Goal: Transaction & Acquisition: Purchase product/service

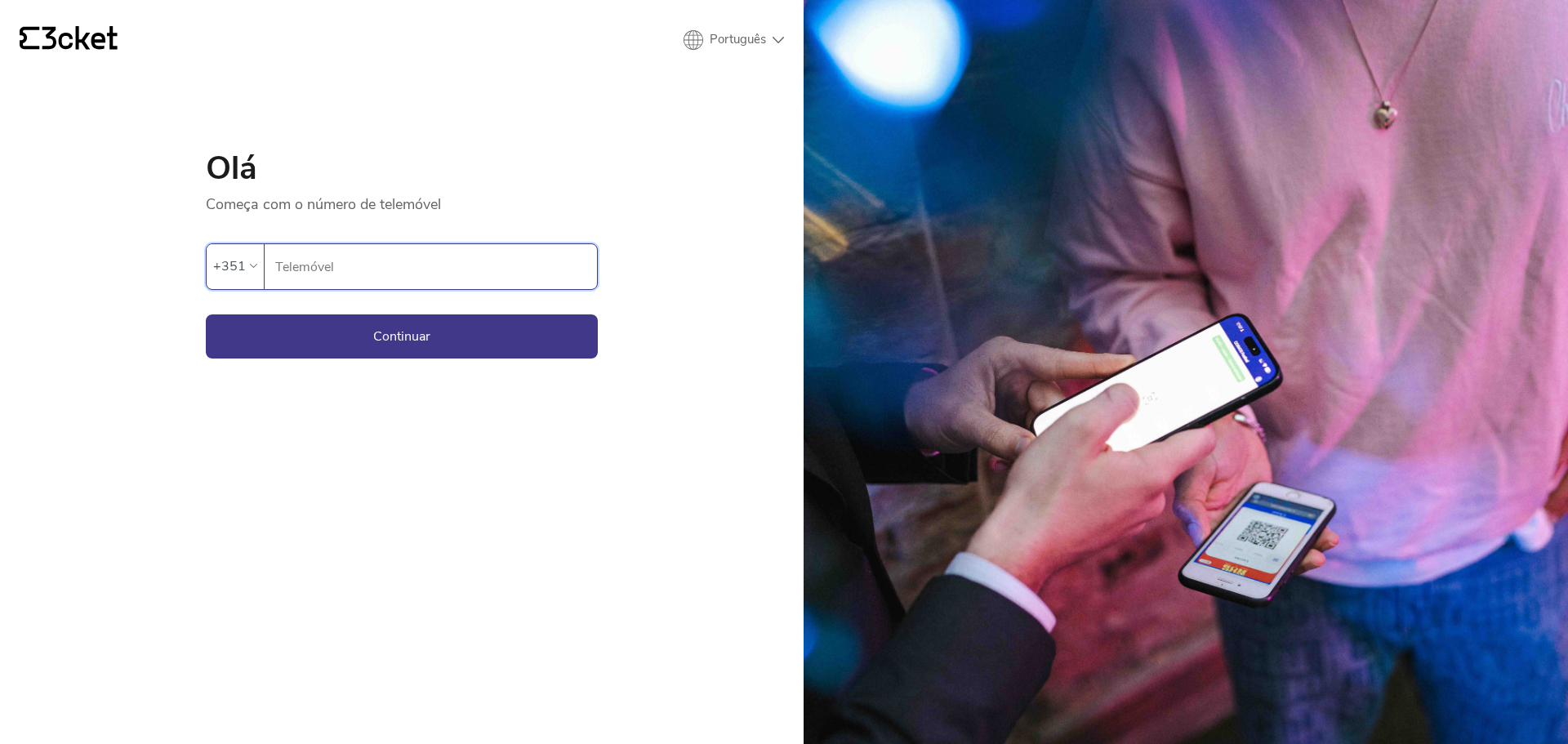
click at [323, 270] on input "Telemóvel" at bounding box center [436, 267] width 323 height 45
type input "961304196"
click at [371, 333] on button "Continuar" at bounding box center [401, 336] width 392 height 44
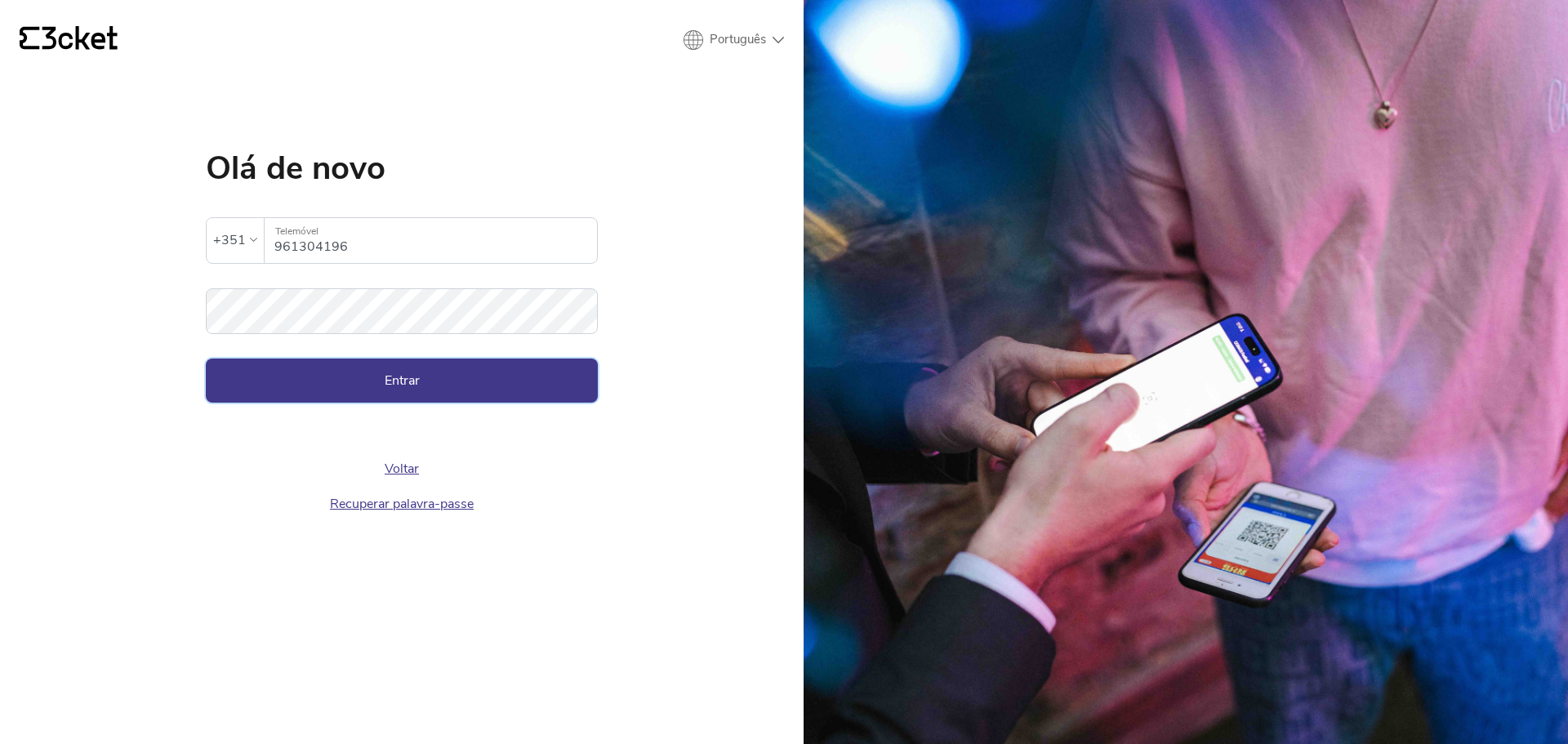
click at [340, 376] on button "Entrar" at bounding box center [401, 381] width 392 height 44
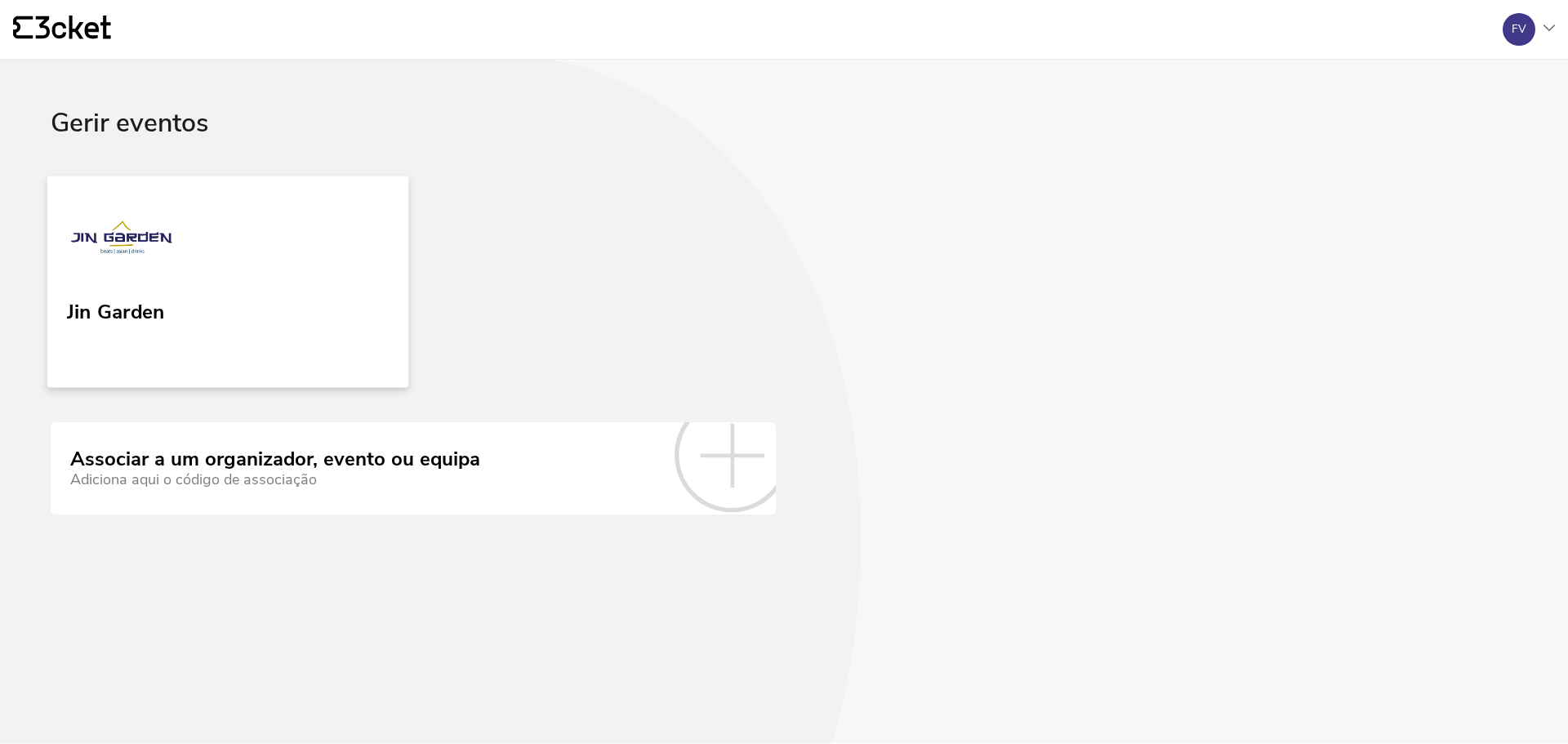
click at [169, 295] on link "Jin Garden" at bounding box center [228, 281] width 362 height 212
